Goal: Information Seeking & Learning: Learn about a topic

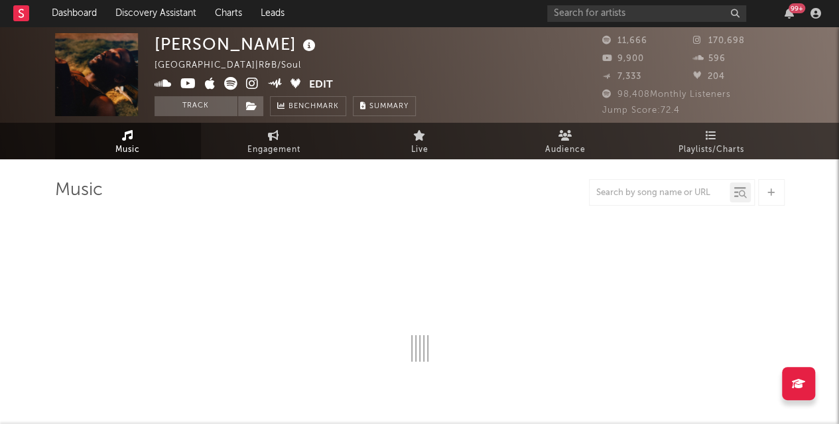
select select "6m"
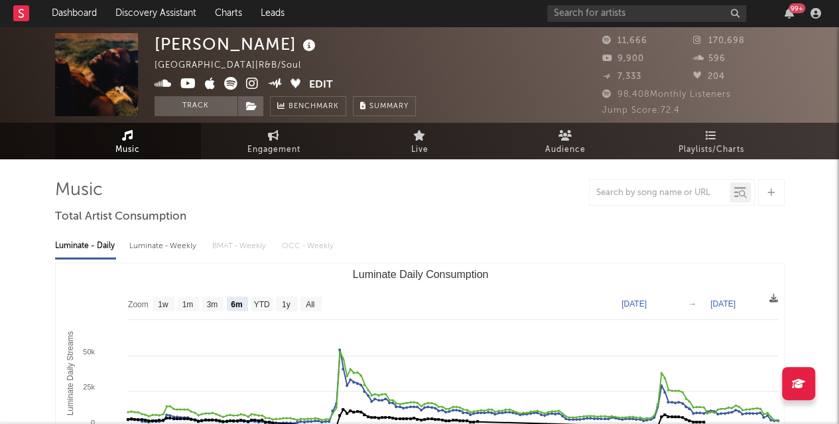
click at [642, 3] on div "99 +" at bounding box center [686, 13] width 279 height 27
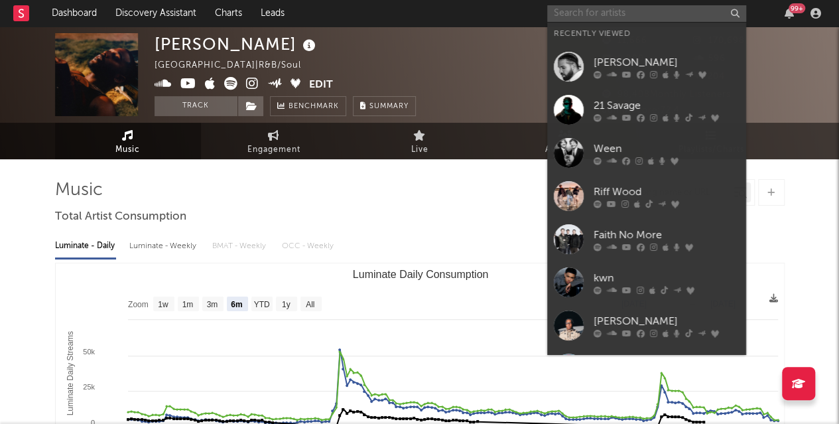
click at [630, 7] on input "text" at bounding box center [646, 13] width 199 height 17
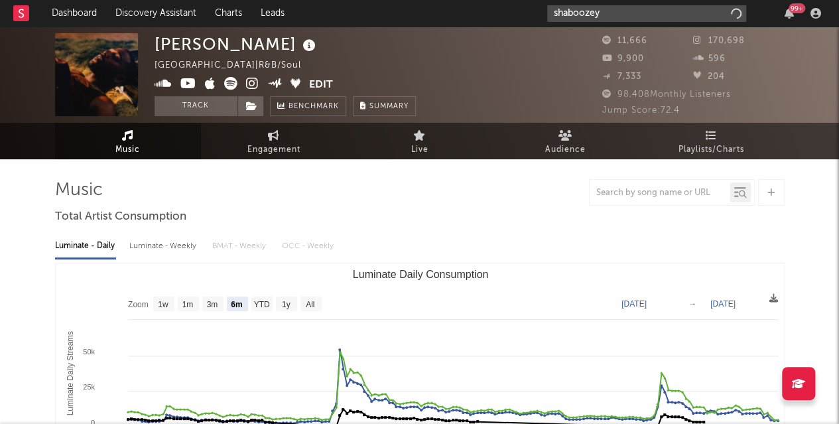
type input "shaboozey"
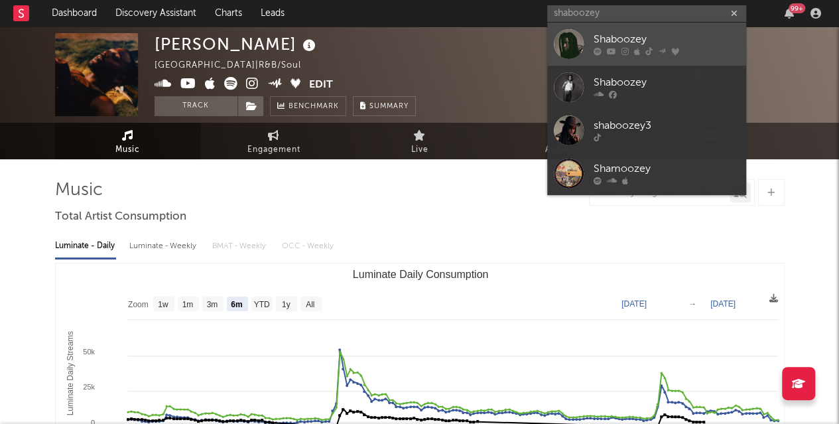
click at [622, 36] on div "Shaboozey" at bounding box center [667, 40] width 146 height 16
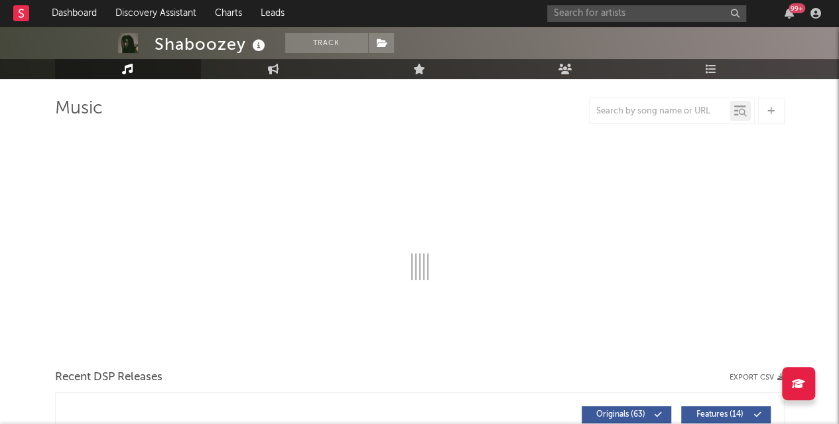
scroll to position [63, 0]
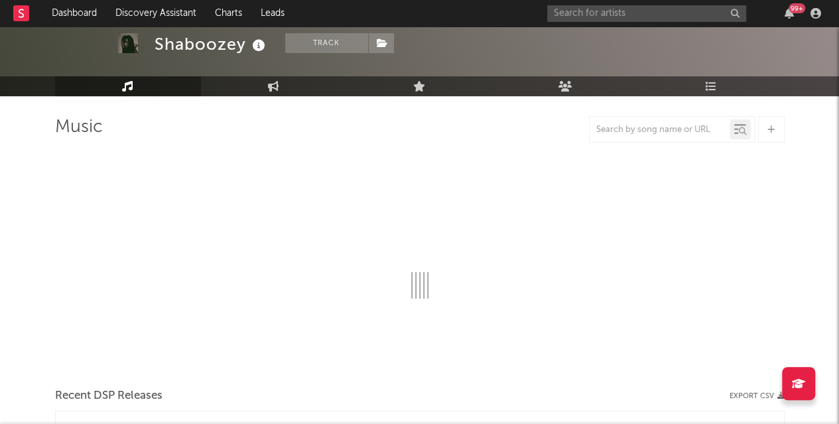
select select "6m"
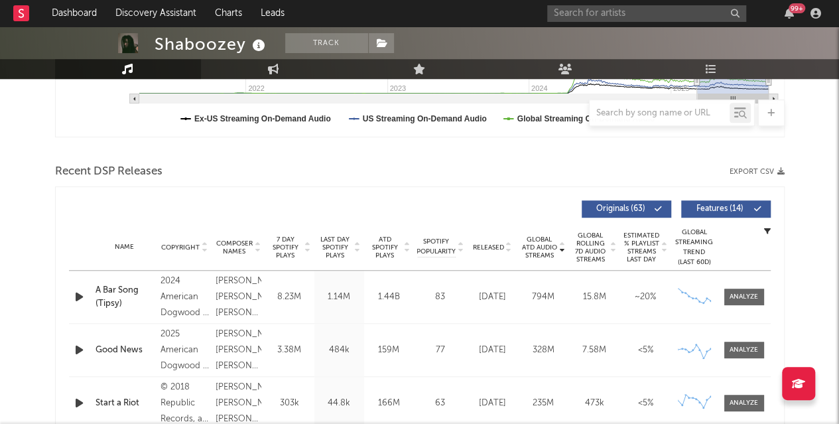
scroll to position [401, 0]
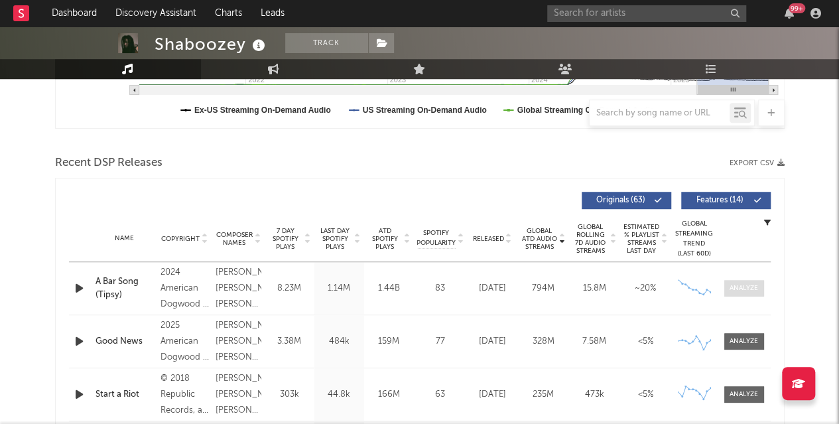
click at [732, 290] on div at bounding box center [744, 288] width 29 height 10
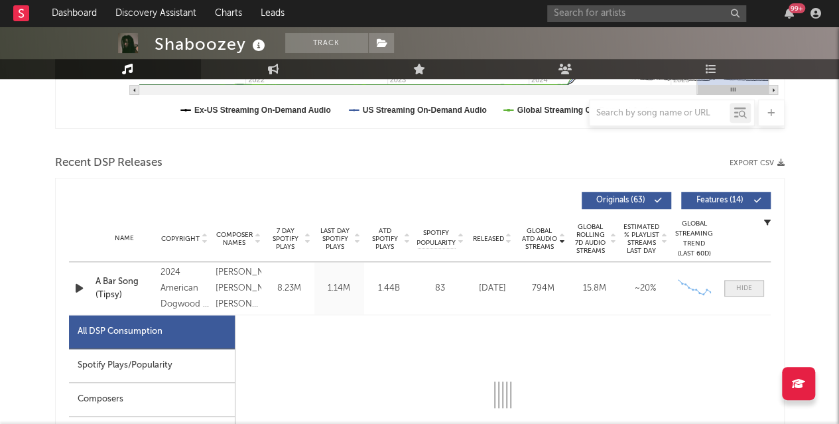
select select "6m"
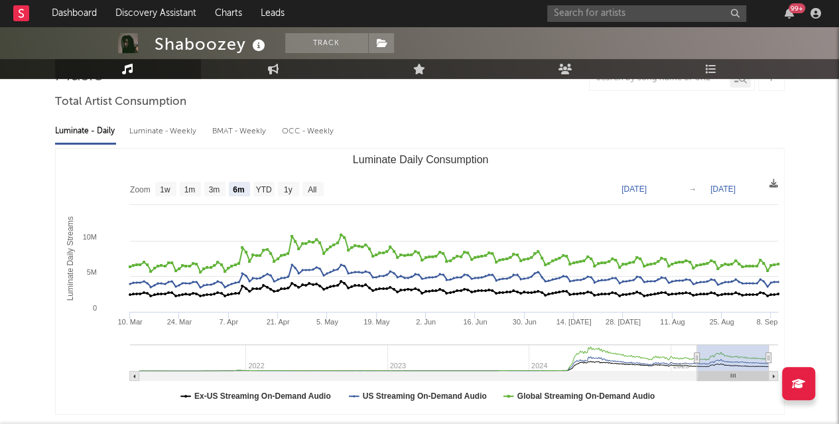
scroll to position [62, 0]
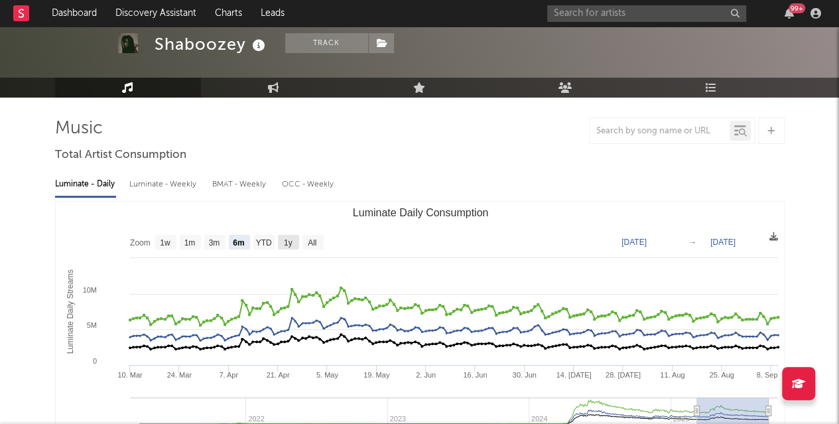
click at [291, 243] on text "1y" at bounding box center [287, 242] width 9 height 9
select select "1y"
type input "[DATE]"
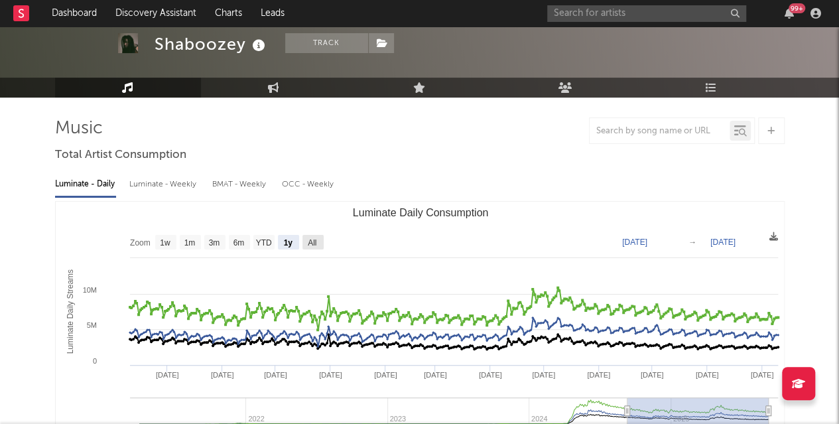
click at [305, 245] on rect "Luminate Daily Consumption" at bounding box center [313, 242] width 21 height 15
select select "All"
type input "[DATE]"
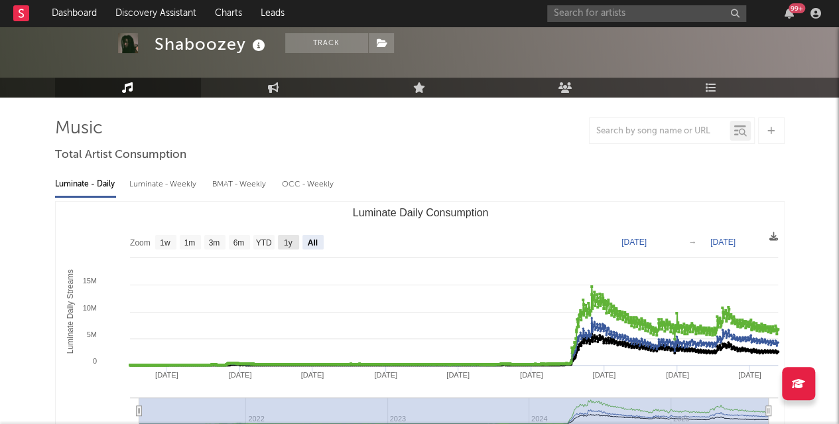
click at [295, 245] on rect "Luminate Daily Consumption" at bounding box center [288, 242] width 21 height 15
select select "1y"
type input "[DATE]"
